Goal: Task Accomplishment & Management: Use online tool/utility

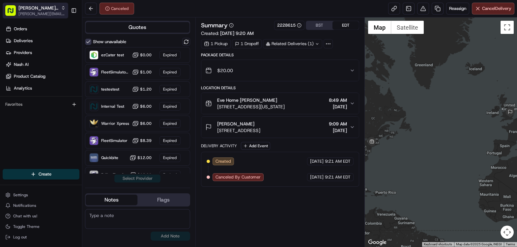
click at [41, 14] on span "[PERSON_NAME][EMAIL_ADDRESS][DOMAIN_NAME]" at bounding box center [41, 13] width 47 height 5
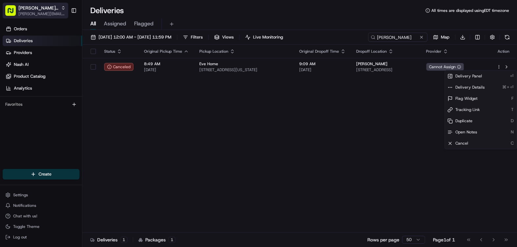
click at [43, 13] on html "Nash Org dean@usenash.com Toggle Sidebar Orders Deliveries Providers Nash AI Pr…" at bounding box center [258, 123] width 517 height 247
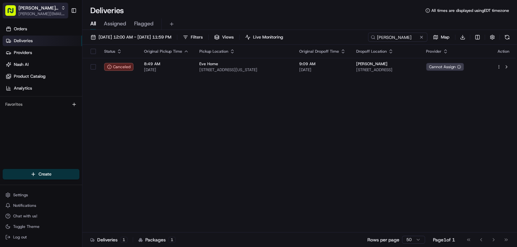
click at [42, 13] on span "[PERSON_NAME][EMAIL_ADDRESS][DOMAIN_NAME]" at bounding box center [41, 13] width 47 height 5
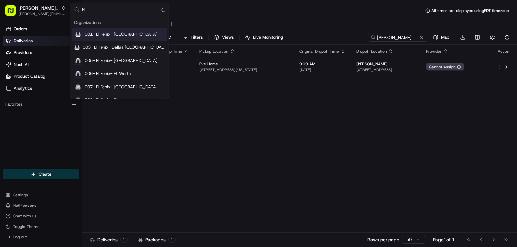
type input "h"
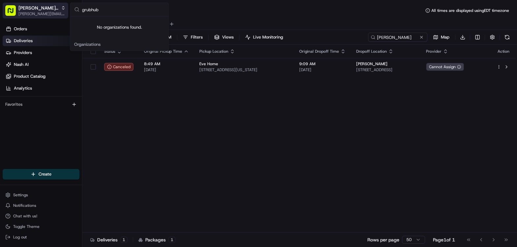
type input "grubhub"
click at [28, 6] on span "[PERSON_NAME] Org" at bounding box center [38, 8] width 40 height 7
